Goal: Task Accomplishment & Management: Complete application form

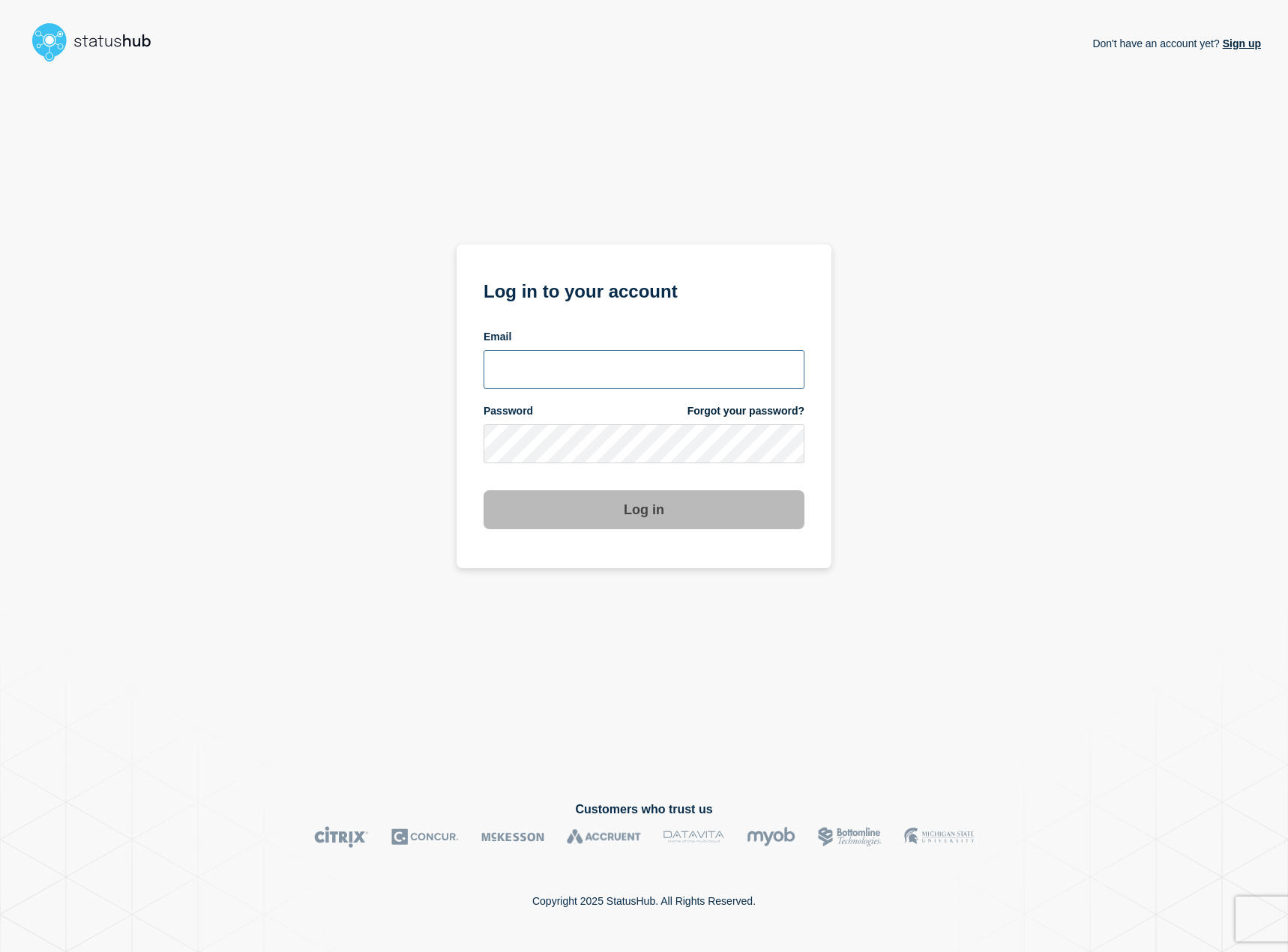
click at [574, 385] on input "email input" at bounding box center [644, 369] width 321 height 39
drag, startPoint x: 572, startPoint y: 368, endPoint x: 601, endPoint y: 373, distance: 29.4
click at [572, 368] on input "[PERSON_NAME][EMAIL_ADDRESS][DOMAIN_NAME]" at bounding box center [644, 369] width 321 height 39
type input "[PERSON_NAME][EMAIL_ADDRESS][DOMAIN_NAME]"
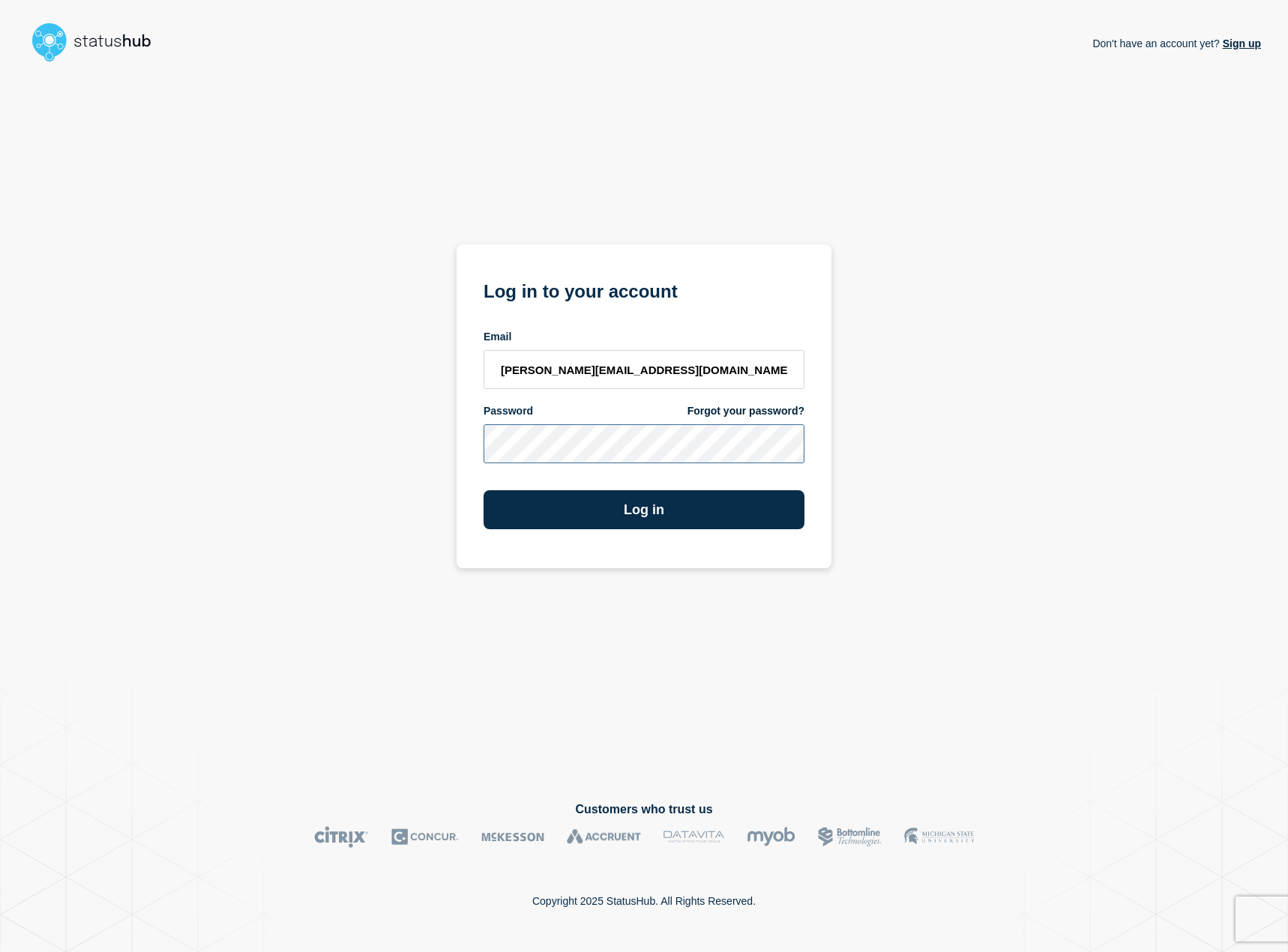
click at [484, 490] on button "Log in" at bounding box center [644, 510] width 321 height 39
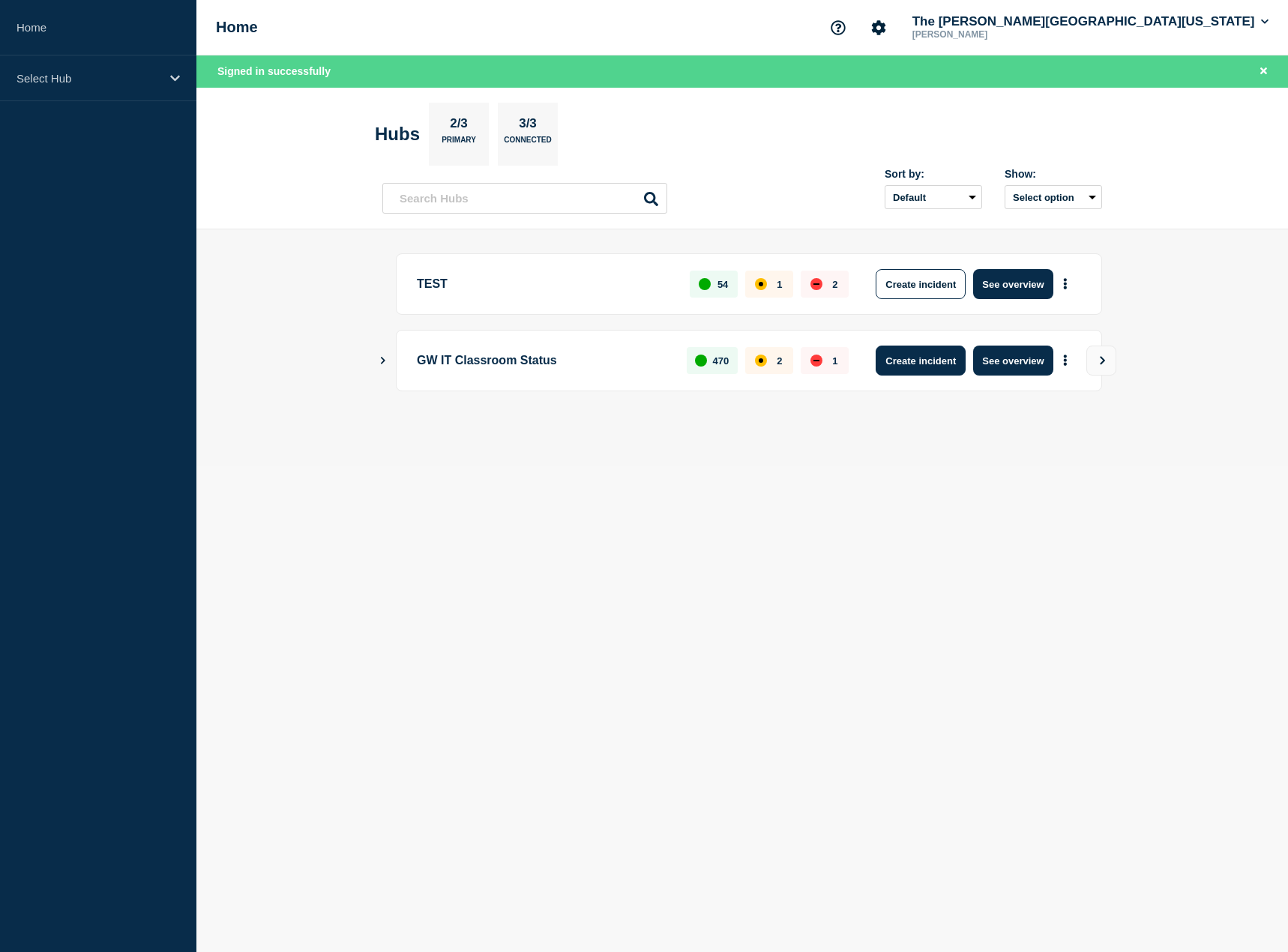
click at [911, 373] on button "Create incident" at bounding box center [920, 360] width 90 height 30
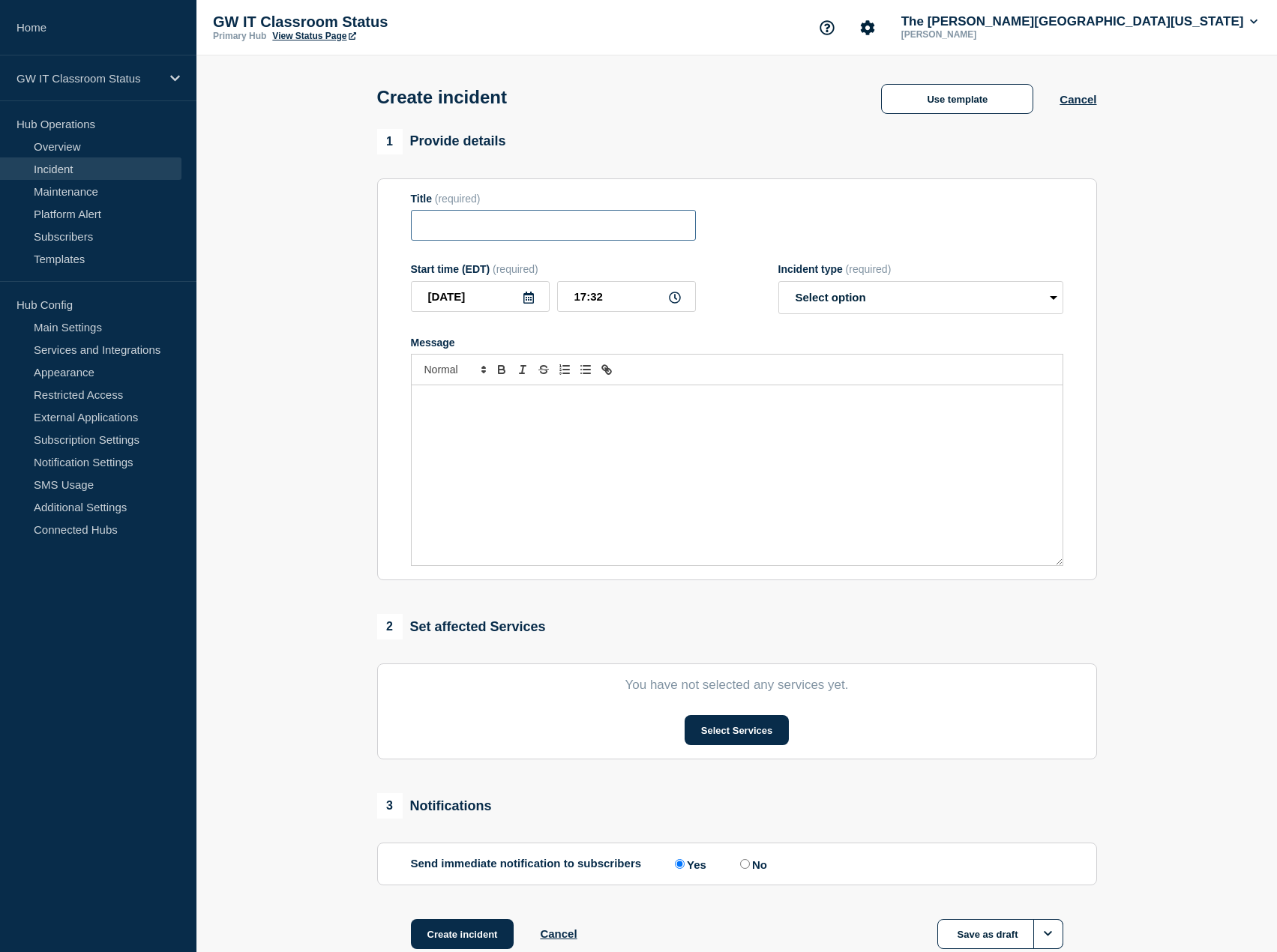
click at [539, 223] on input "Title" at bounding box center [553, 226] width 285 height 31
type input "Tompkins Hall Room"
click at [954, 103] on button "Use template" at bounding box center [957, 99] width 152 height 30
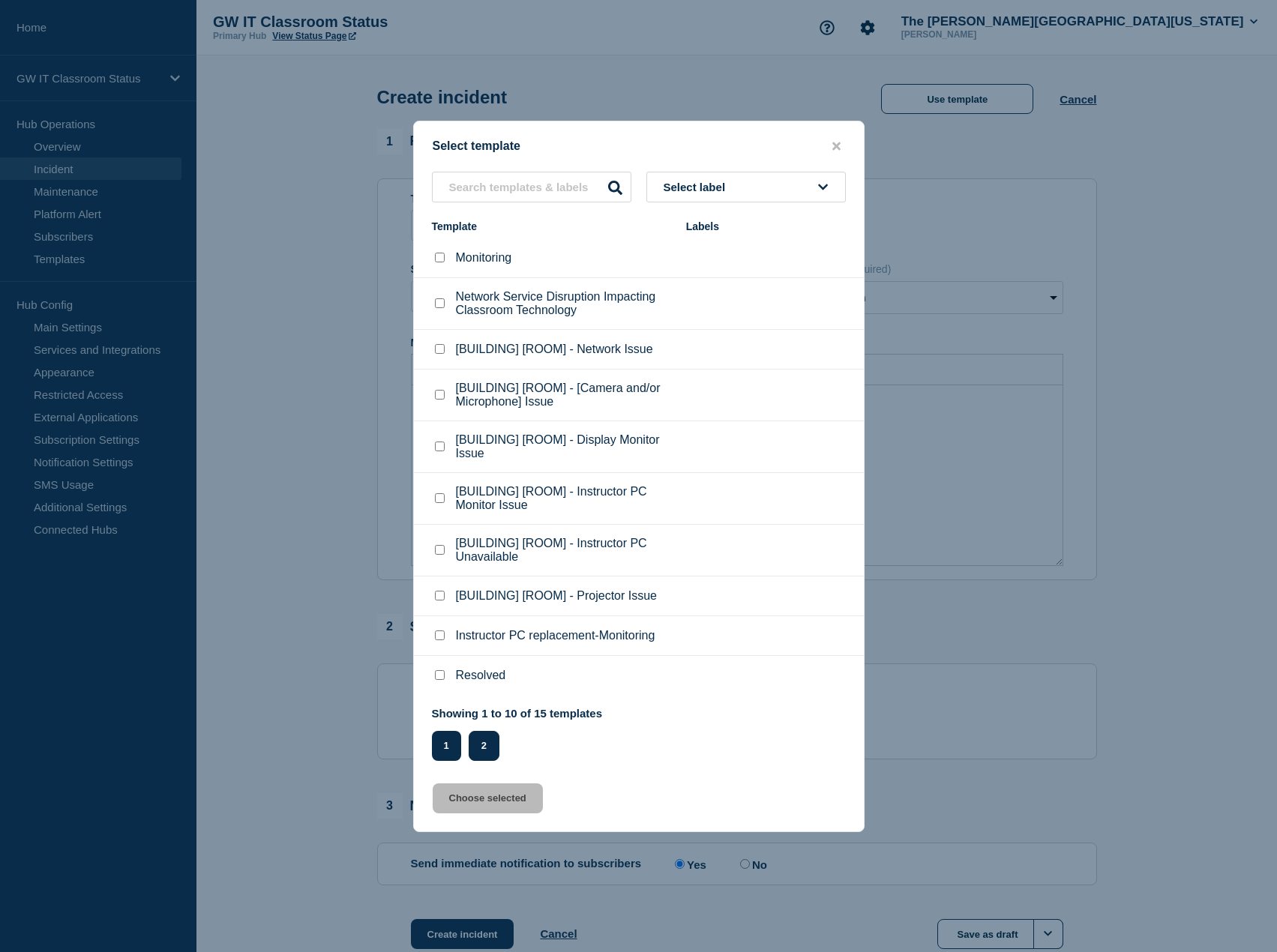
click at [484, 737] on button "2" at bounding box center [484, 745] width 31 height 30
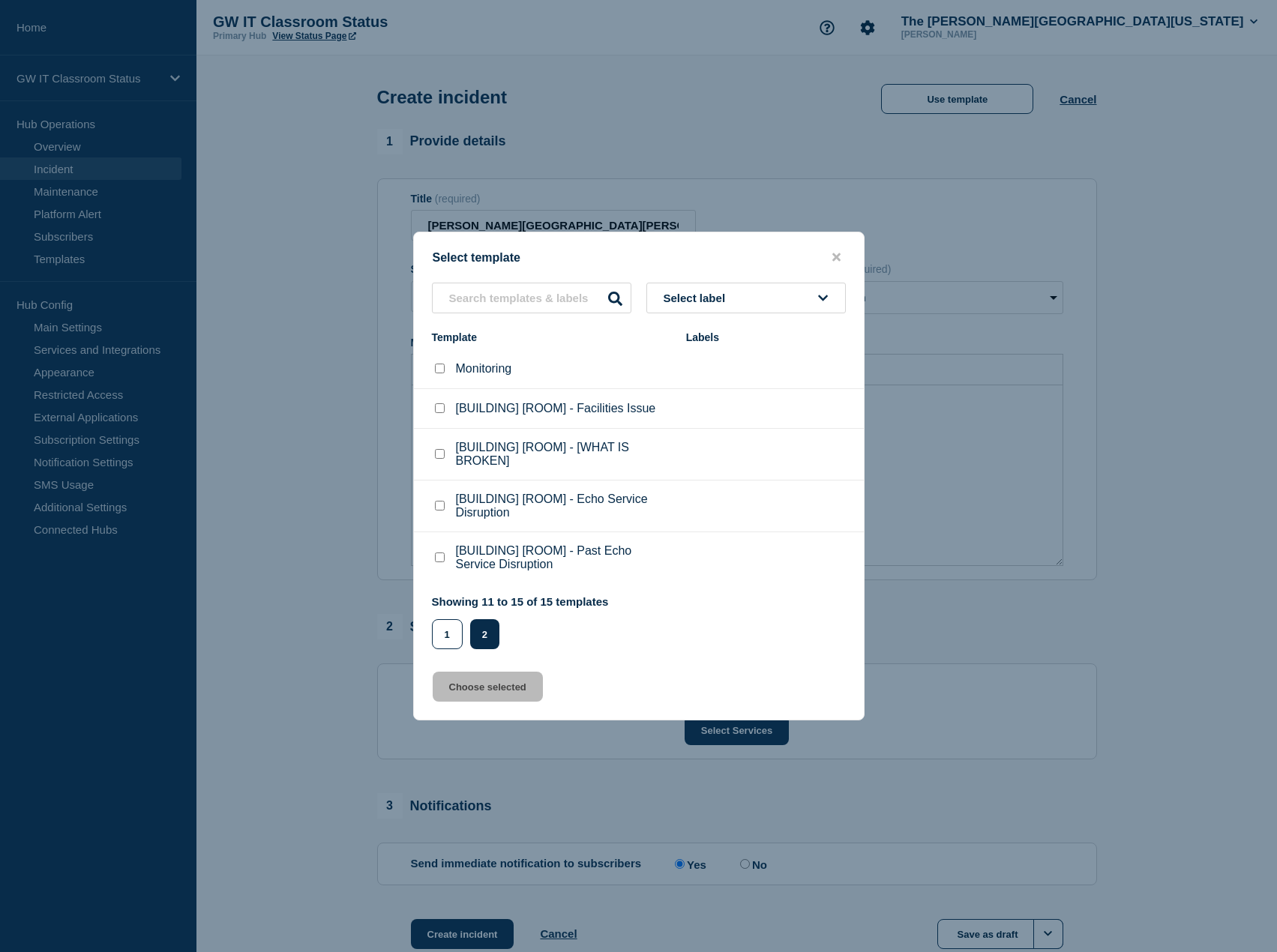
click at [432, 458] on div at bounding box center [439, 454] width 15 height 15
click at [442, 456] on checkbox"] "[BUILDING] [ROOM] - [WHAT IS BROKEN] checkbox" at bounding box center [440, 454] width 10 height 10
checkbox checkbox"] "true"
click at [513, 684] on button "Choose selected" at bounding box center [487, 686] width 110 height 30
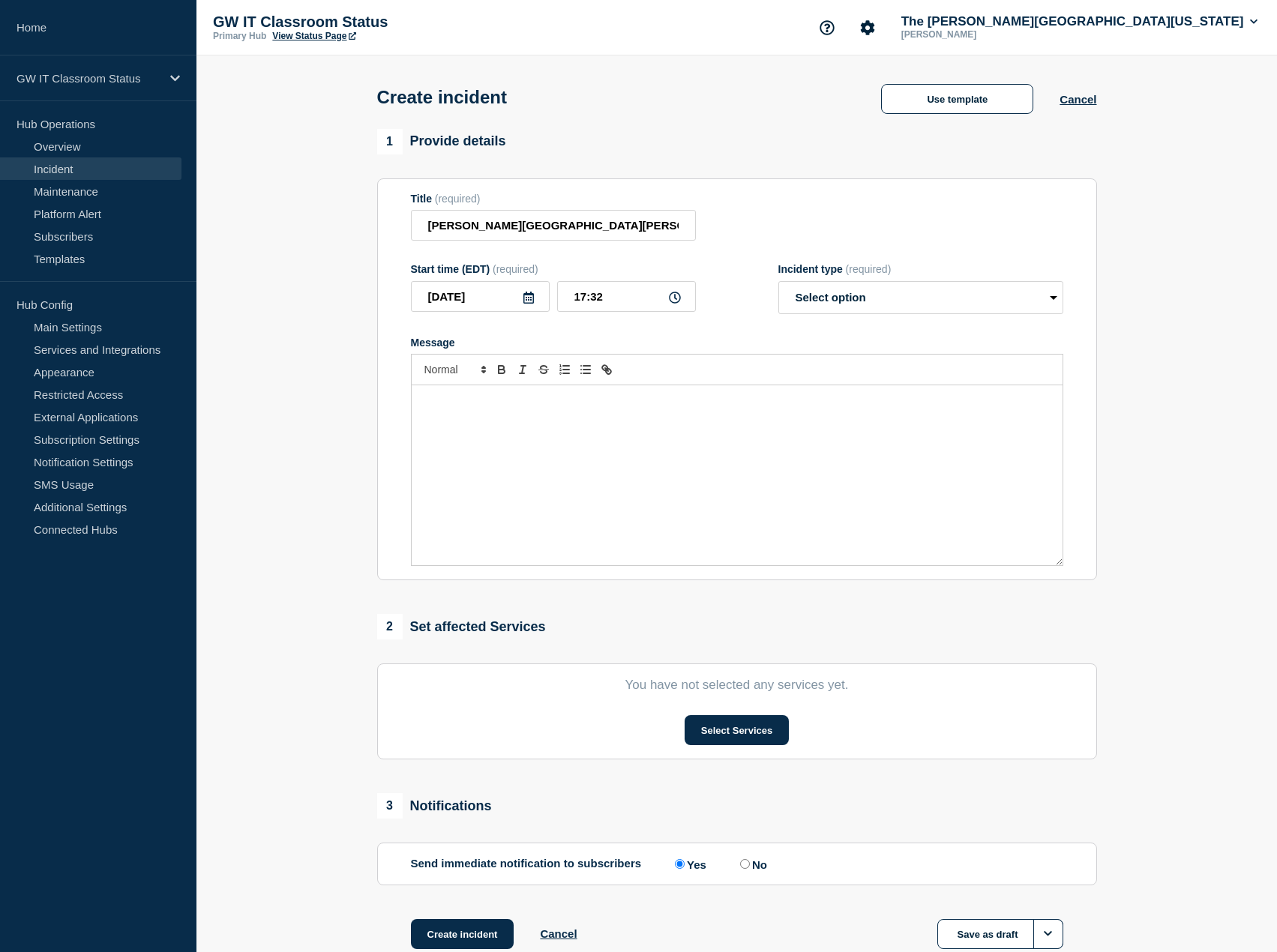
select select "investigating"
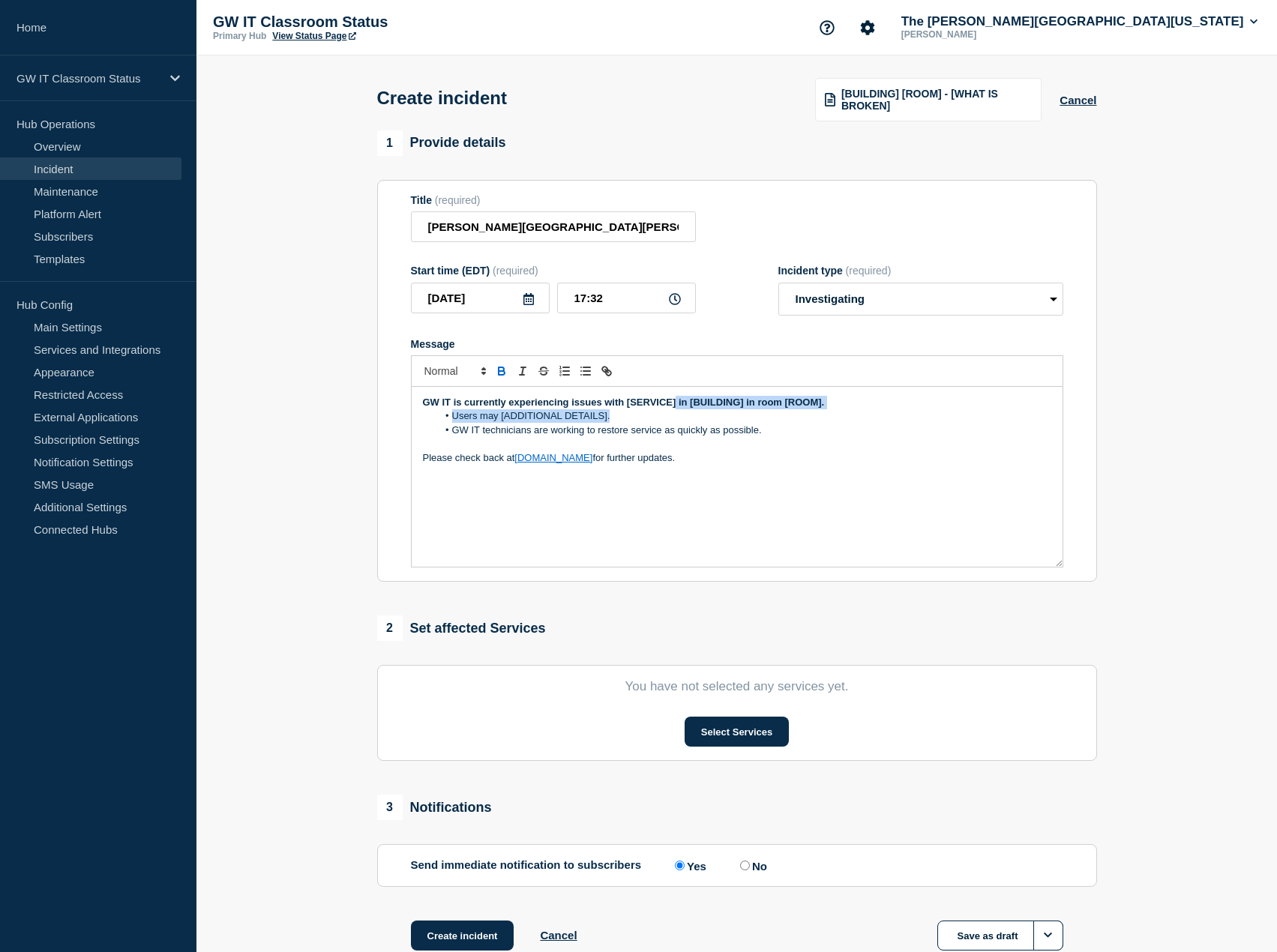
drag, startPoint x: 677, startPoint y: 404, endPoint x: 628, endPoint y: 412, distance: 49.6
click at [628, 412] on div "GW IT is currently experiencing issues with [SERVICE] in [BUILDING] in room [RO…" at bounding box center [737, 476] width 651 height 180
click at [628, 412] on li "Users may [ADDITIONAL DETAILS]." at bounding box center [744, 416] width 614 height 14
click at [675, 408] on strong "GW IT is currently experiencing issues with [SERVICE] in [BUILDING] in room [RO…" at bounding box center [624, 402] width 402 height 11
drag, startPoint x: 842, startPoint y: 404, endPoint x: 791, endPoint y: 407, distance: 51.1
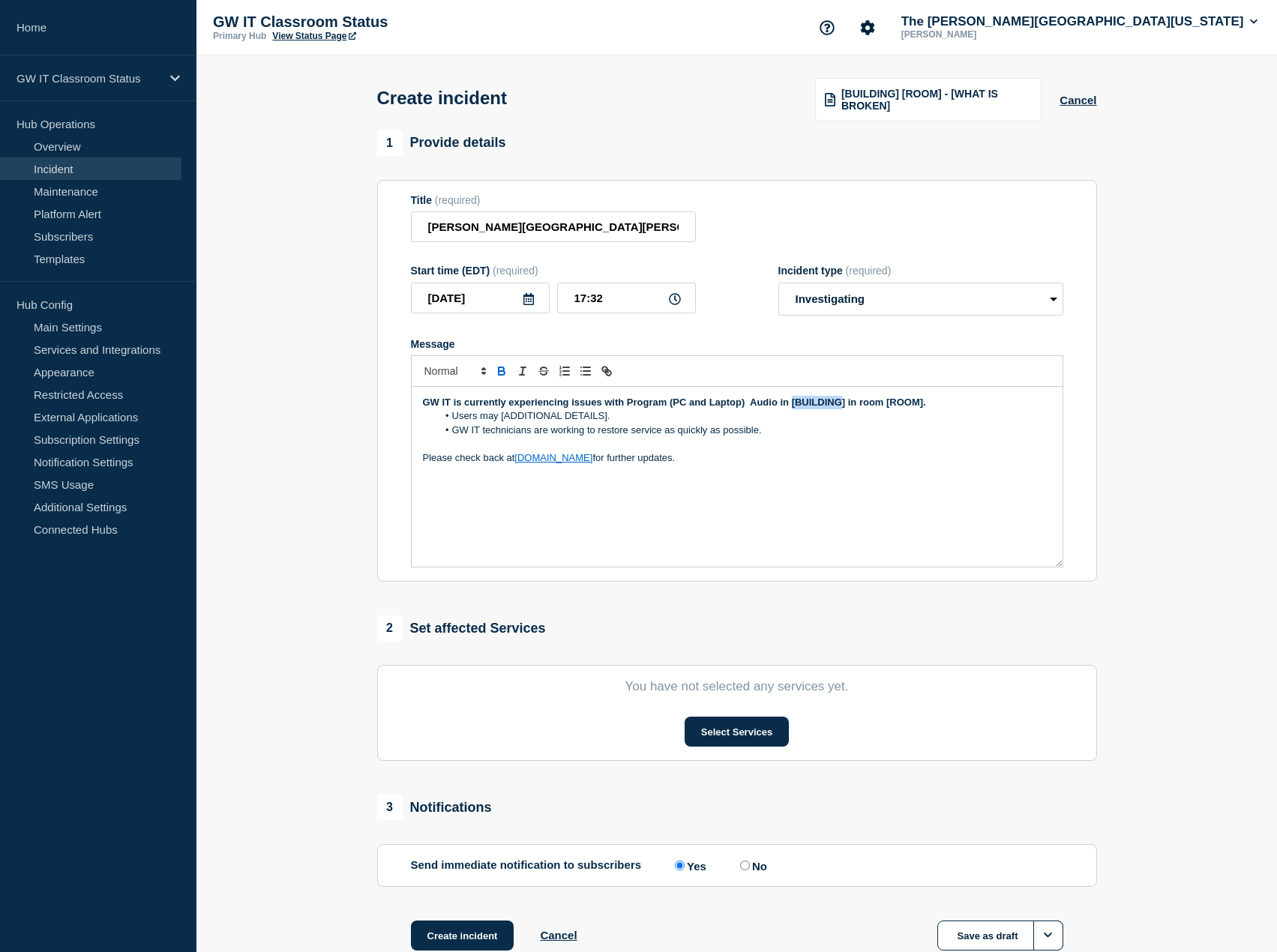
click at [791, 407] on strong "GW IT is currently experiencing issues with Program (PC and Laptop) Audio in [B…" at bounding box center [674, 402] width 503 height 11
click at [866, 393] on div "GW IT is currently experiencing issues with Program (PC and Laptop) Audio in [B…" at bounding box center [737, 476] width 651 height 180
click at [840, 412] on li "Users may [ADDITIONAL DETAILS]." at bounding box center [744, 416] width 614 height 14
drag, startPoint x: 847, startPoint y: 403, endPoint x: 791, endPoint y: 407, distance: 56.1
click at [791, 407] on strong "GW IT is currently experiencing issues with Program (PC and Laptop) Audio in [B…" at bounding box center [674, 402] width 503 height 11
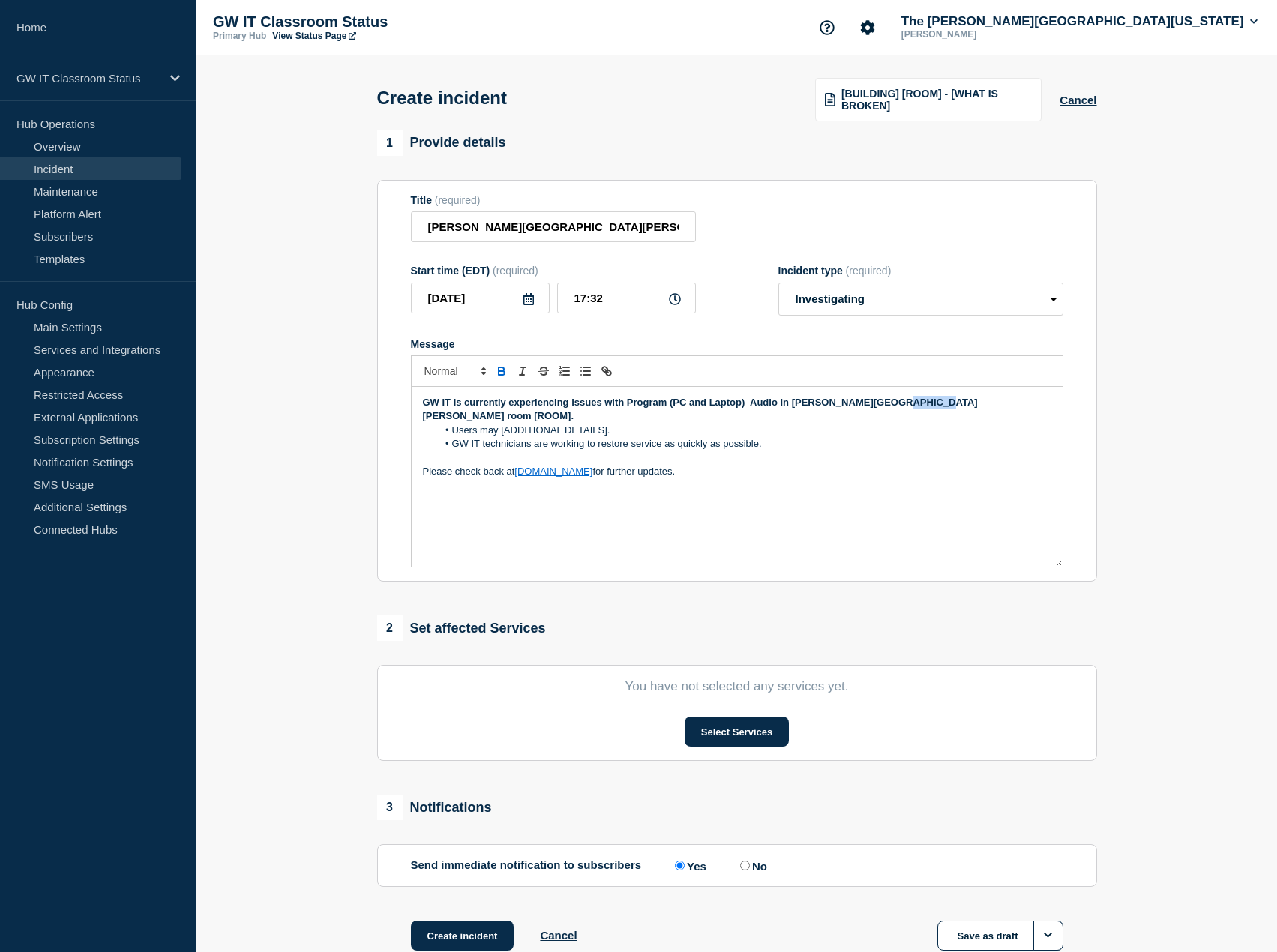
drag, startPoint x: 948, startPoint y: 405, endPoint x: 887, endPoint y: 403, distance: 61.0
click at [887, 403] on p "GW IT is currently experiencing issues with Program (PC and Laptop) Audio in To…" at bounding box center [737, 409] width 629 height 28
drag, startPoint x: 624, startPoint y: 419, endPoint x: 442, endPoint y: 418, distance: 182.0
click at [442, 423] on li "Users may [ADDITIONAL DETAILS]." at bounding box center [744, 430] width 614 height 14
click at [595, 229] on input "Tompkins Hall Room" at bounding box center [553, 227] width 285 height 31
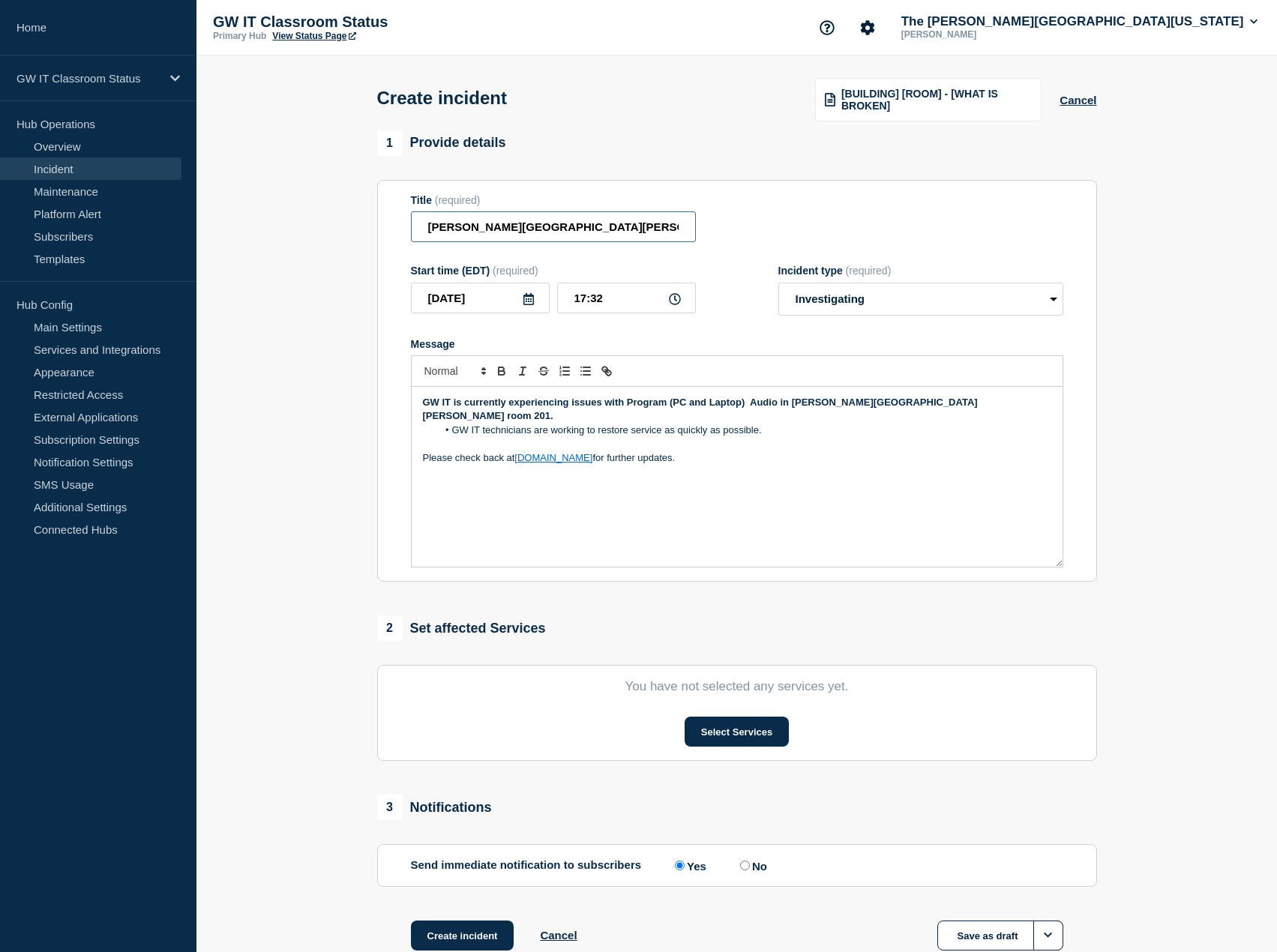
type input "Tompkins Hall Room 201 - Audio Issue"
click at [975, 290] on select "Select option Investigating Identified Monitoring" at bounding box center [921, 299] width 285 height 33
click at [778, 284] on select "Select option Investigating Identified Monitoring" at bounding box center [921, 299] width 285 height 33
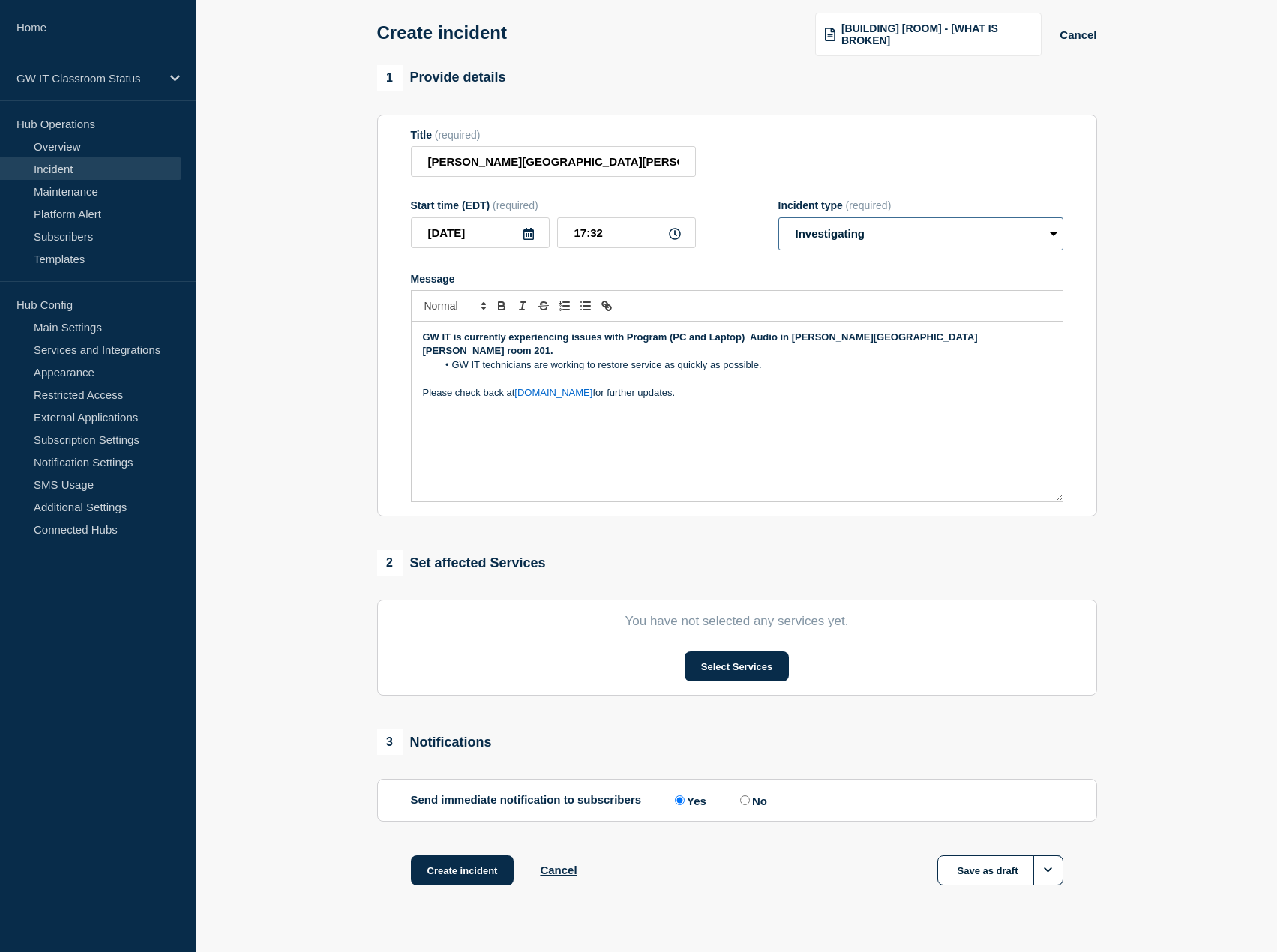
scroll to position [98, 0]
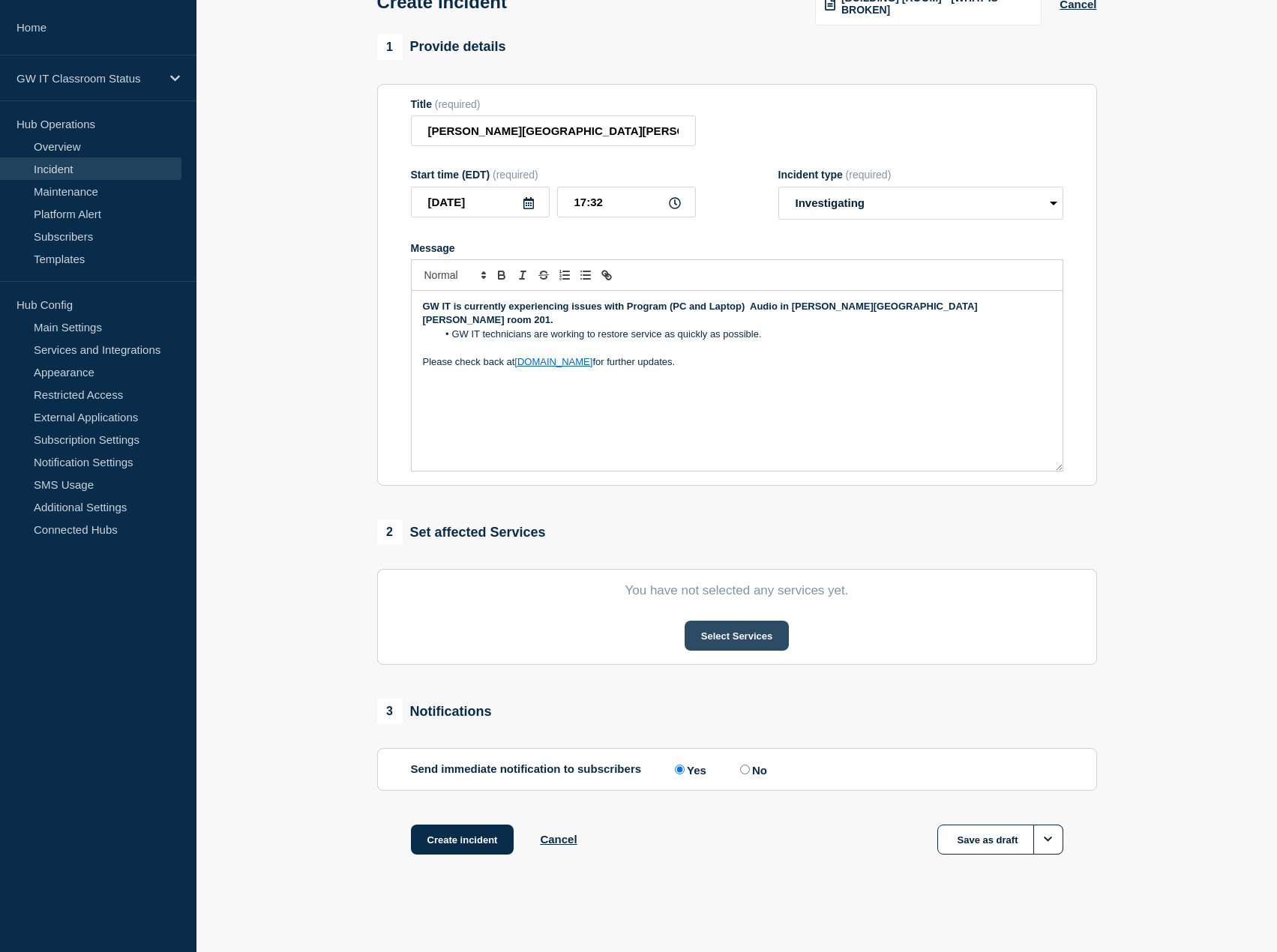
click at [720, 636] on button "Select Services" at bounding box center [736, 635] width 104 height 30
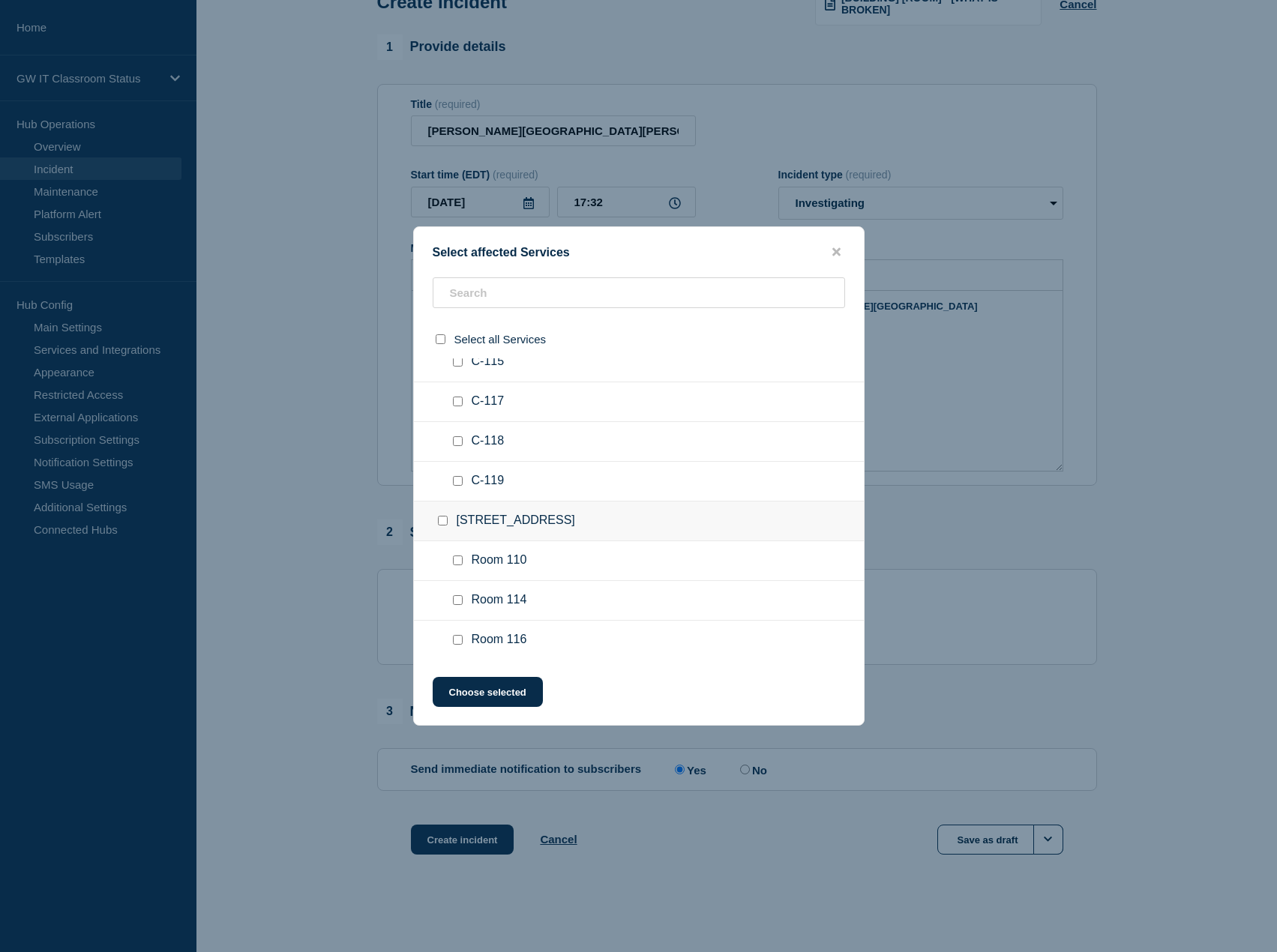
scroll to position [549, 0]
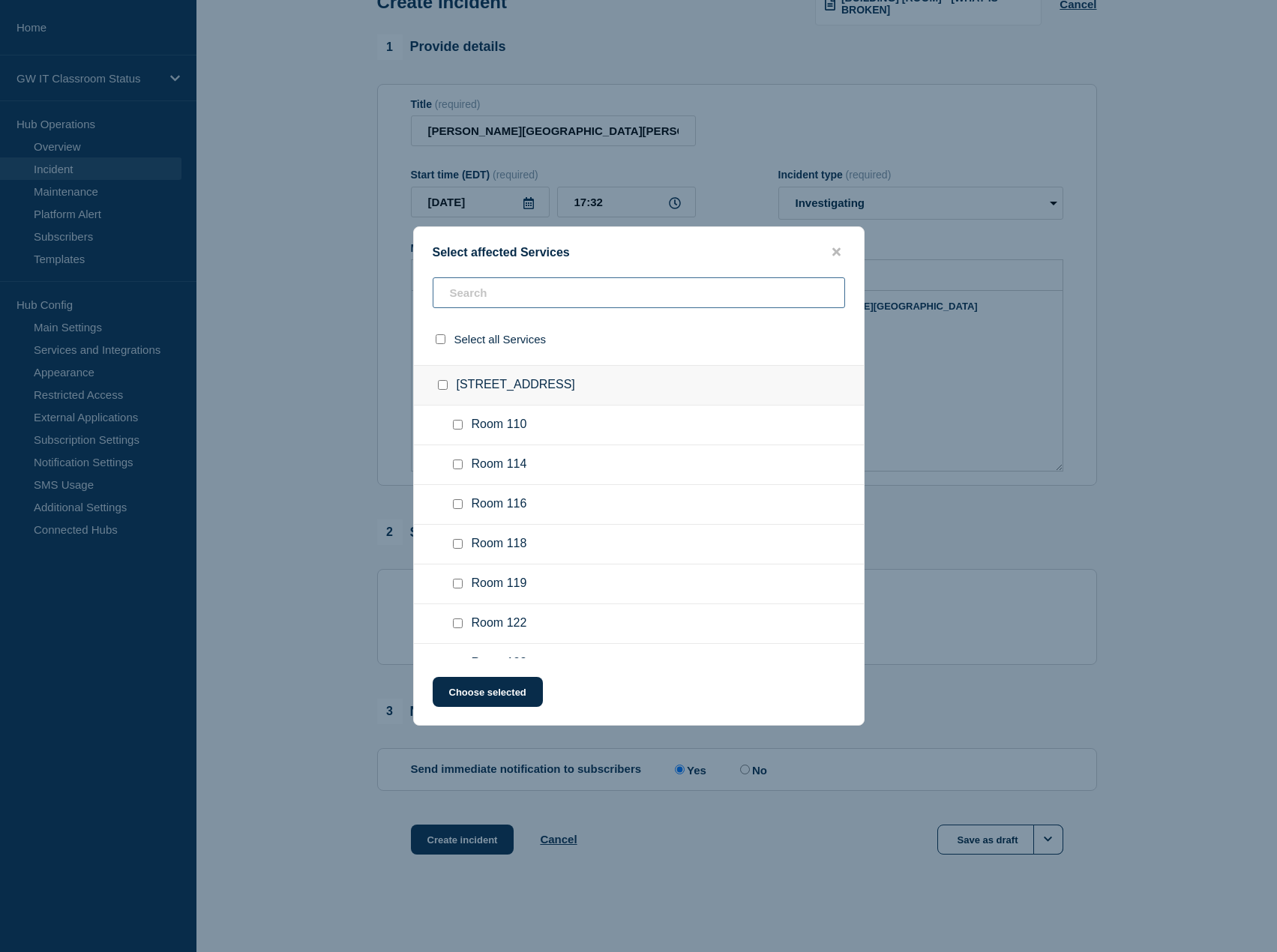
click at [486, 293] on input "text" at bounding box center [638, 293] width 412 height 31
type input "Tomp"
click at [513, 467] on ul "Room 201" at bounding box center [638, 458] width 450 height 40
click at [456, 460] on input "Room 201 checkbox" at bounding box center [458, 458] width 10 height 10
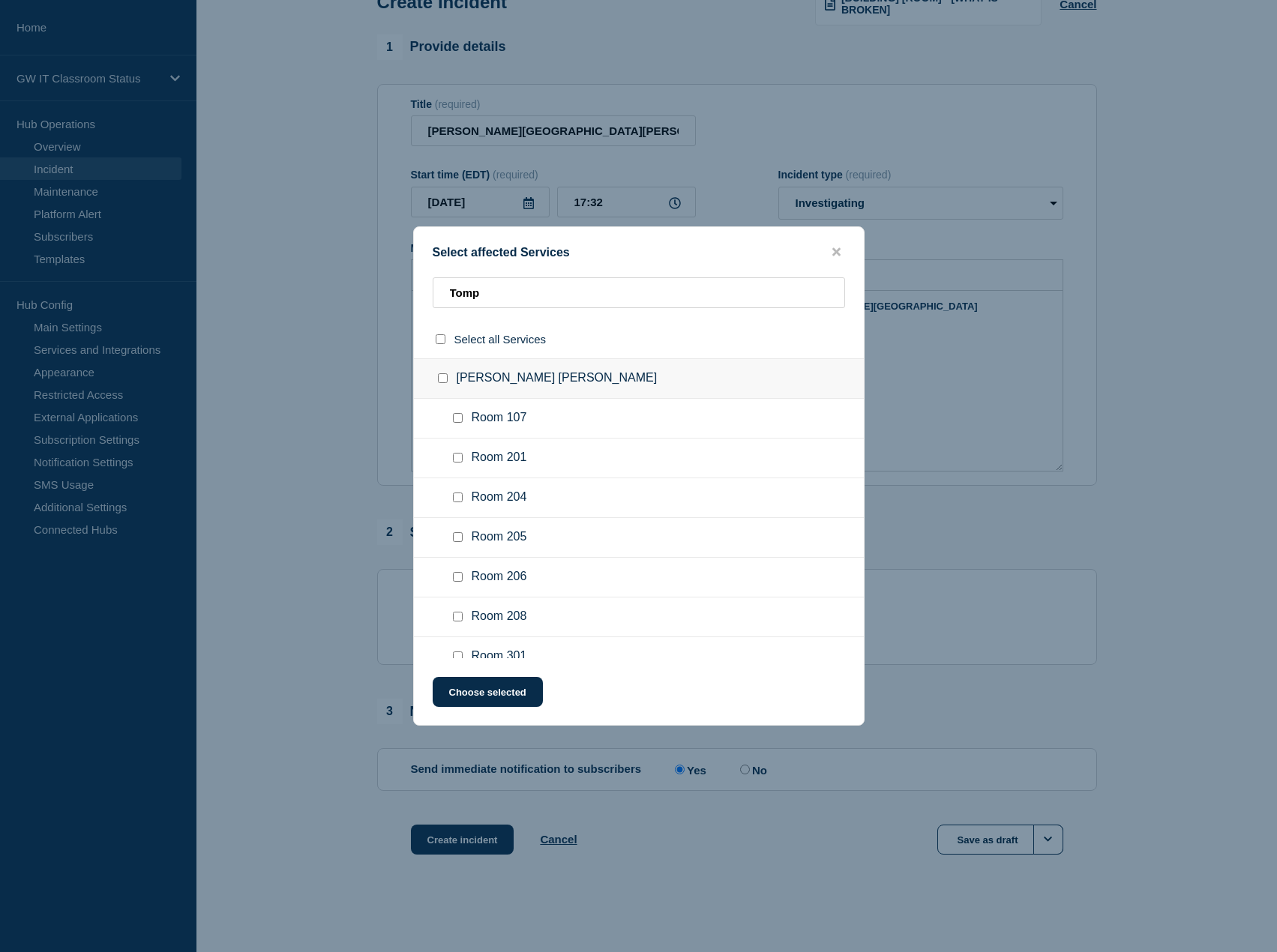
checkbox input "true"
click at [477, 689] on button "Choose selected" at bounding box center [487, 691] width 110 height 30
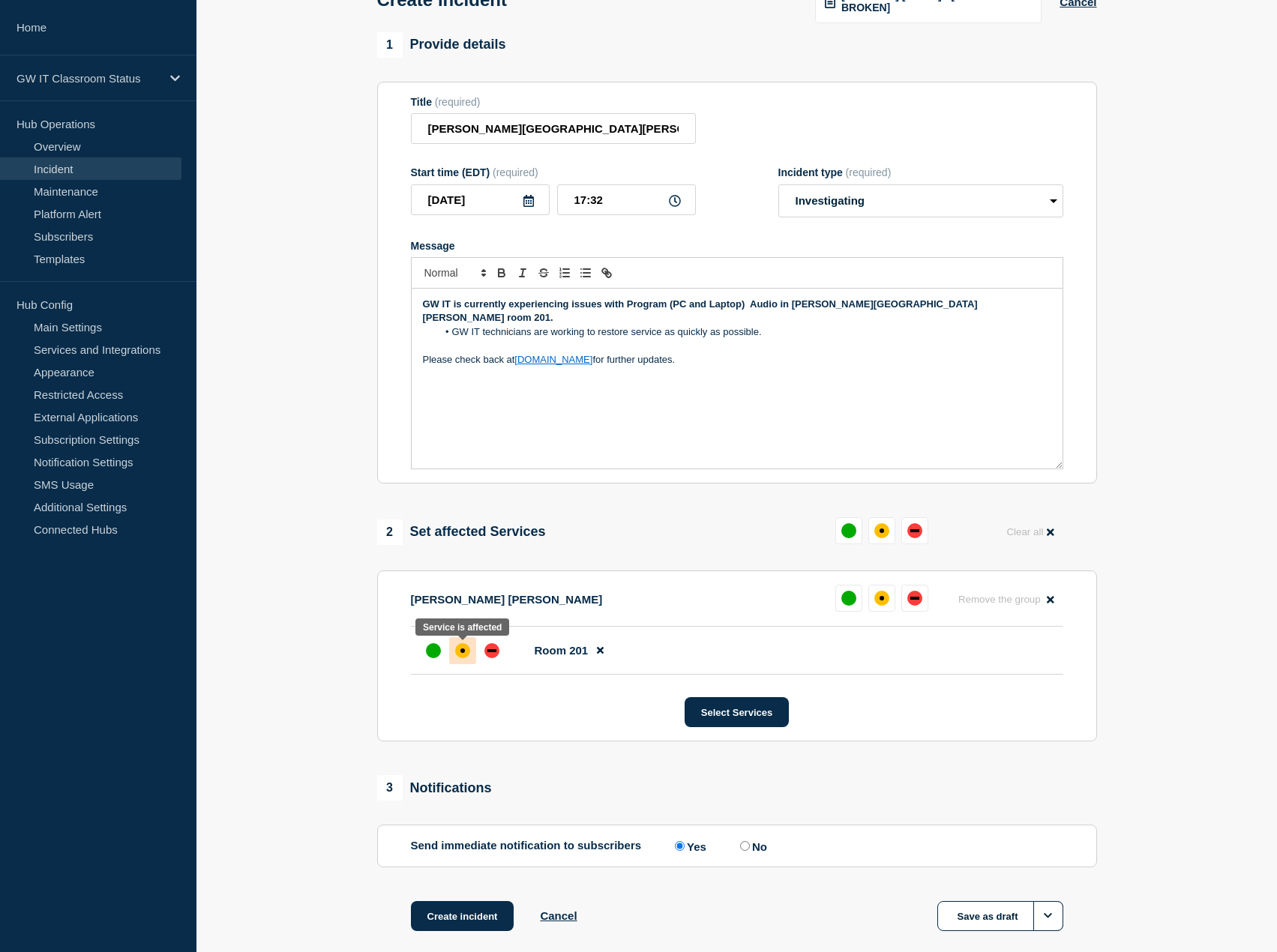
click at [465, 655] on div "affected" at bounding box center [463, 650] width 15 height 15
click at [628, 723] on div "Select Services" at bounding box center [737, 712] width 652 height 30
click at [719, 722] on button "Select Services" at bounding box center [736, 712] width 104 height 30
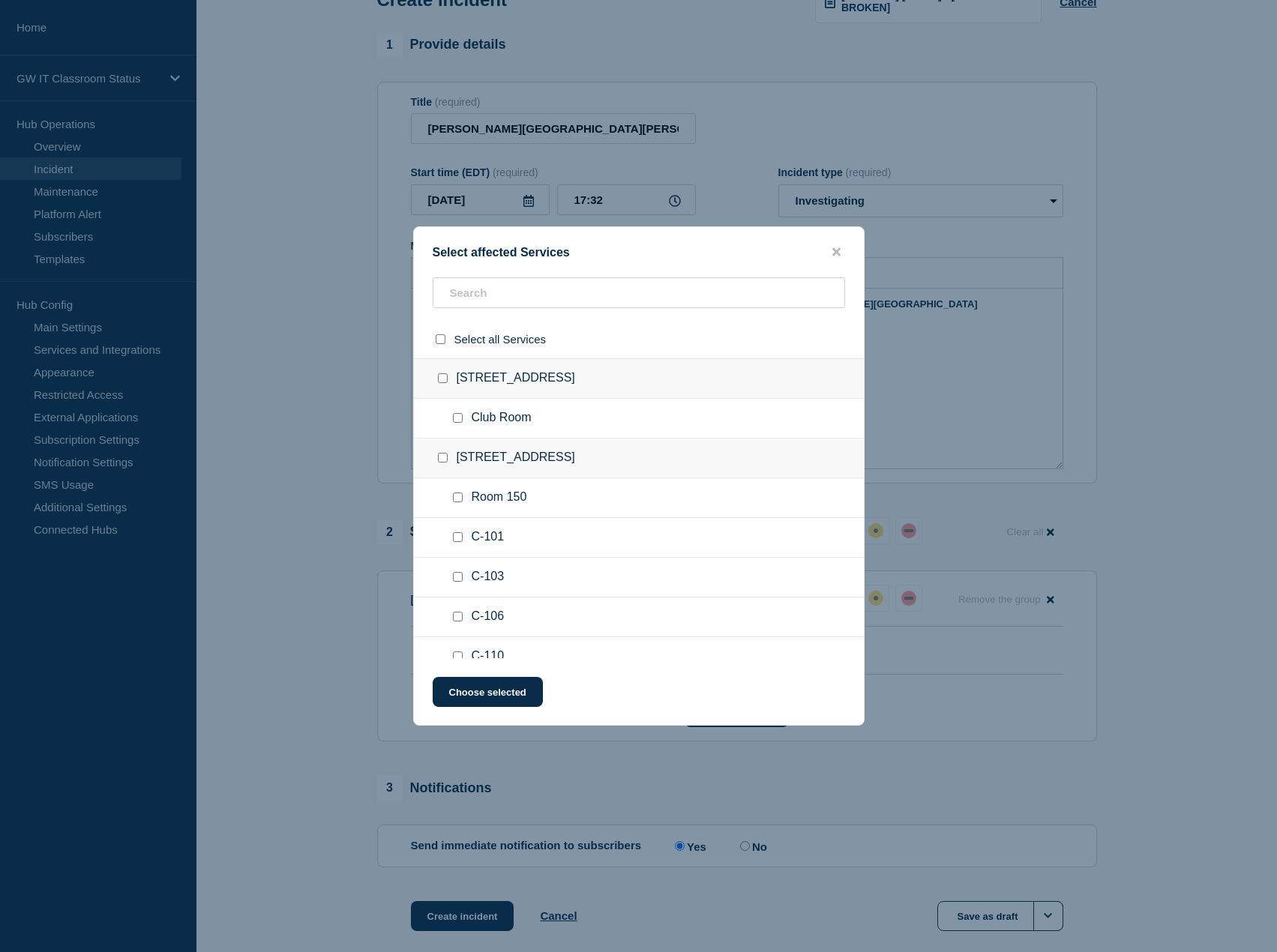
click at [834, 258] on button "close button" at bounding box center [836, 252] width 17 height 14
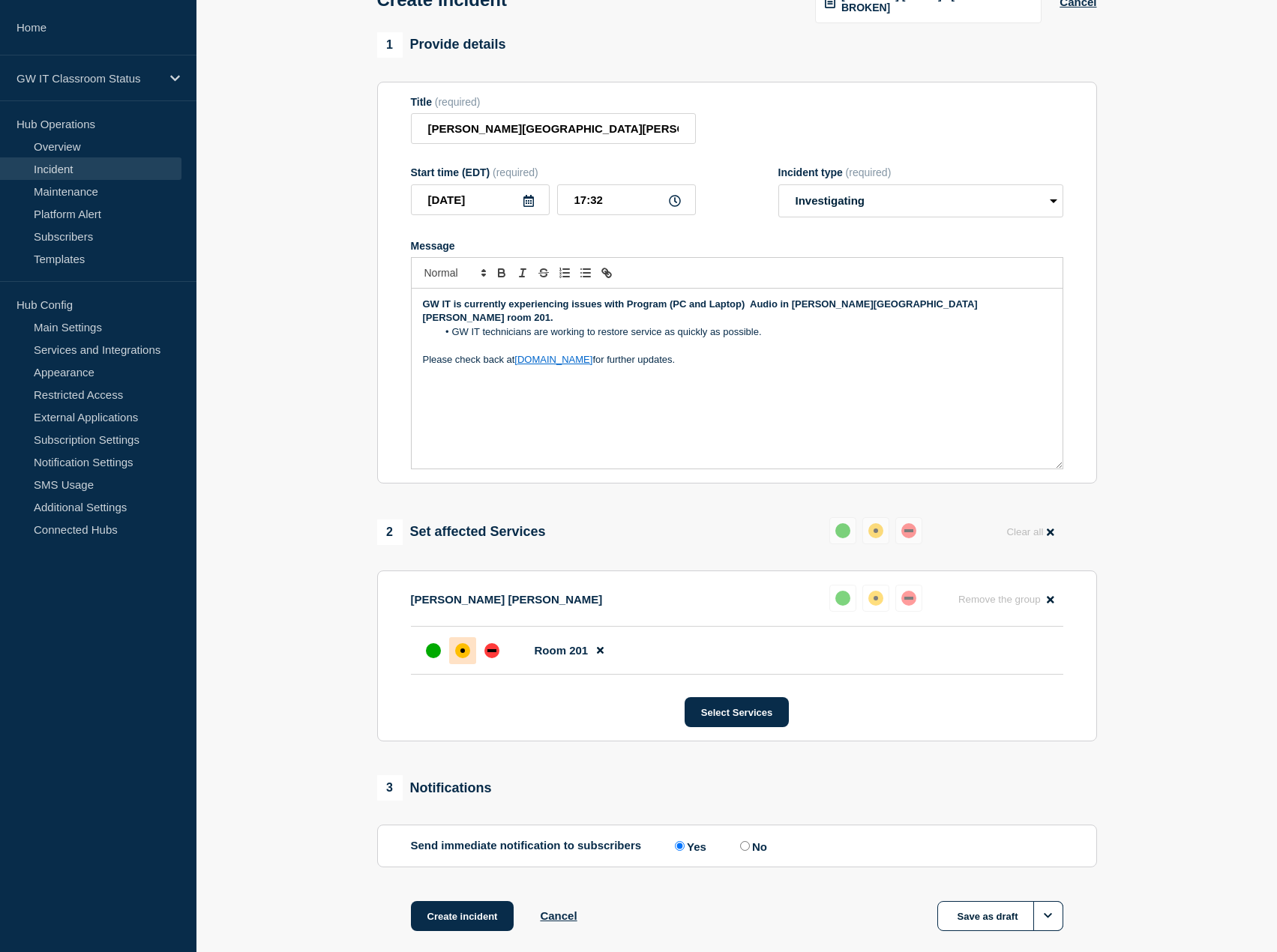
drag, startPoint x: 834, startPoint y: 258, endPoint x: 572, endPoint y: 552, distance: 393.8
click at [572, 552] on div "2 Set affected Services Reset Clear all Tompkins Hall Reset Remove the group Re…" at bounding box center [737, 629] width 720 height 224
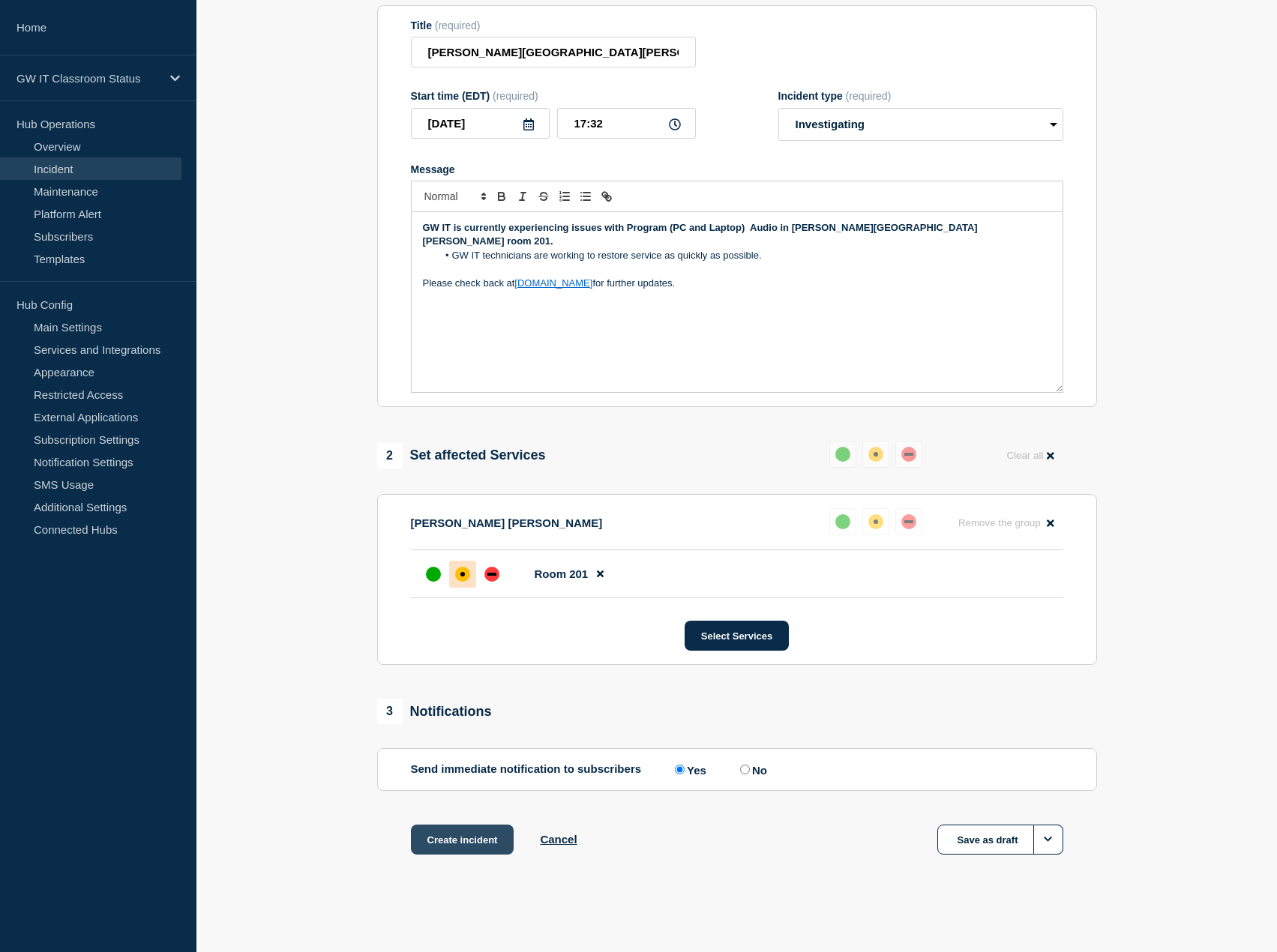
click at [467, 842] on button "Create incident" at bounding box center [463, 839] width 104 height 30
